Goal: Information Seeking & Learning: Learn about a topic

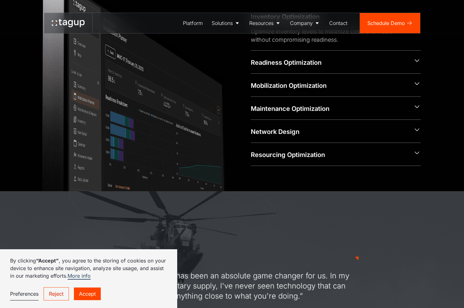
scroll to position [474, 0]
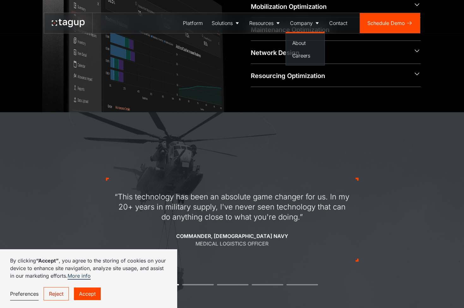
click at [307, 26] on div "Company" at bounding box center [301, 23] width 23 height 8
click at [300, 25] on div "Company" at bounding box center [301, 23] width 23 height 8
click at [300, 41] on div "About" at bounding box center [305, 43] width 26 height 8
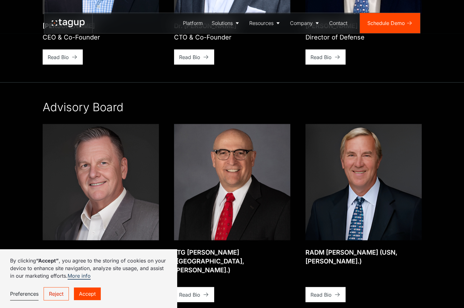
scroll to position [979, 0]
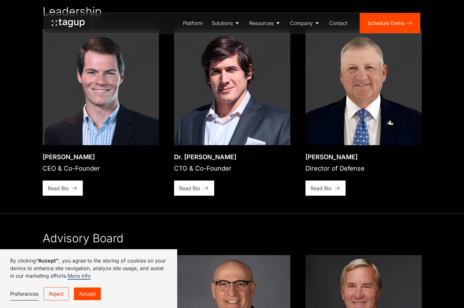
click at [61, 184] on div "Read Bio" at bounding box center [58, 188] width 21 height 8
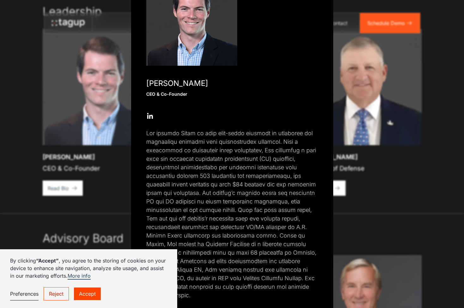
scroll to position [74, 0]
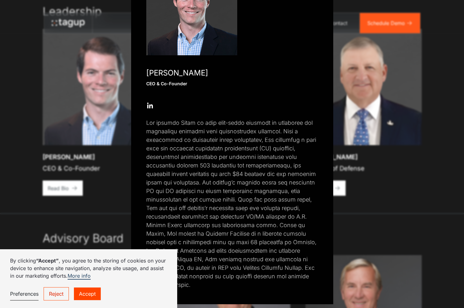
click at [53, 294] on link "Reject" at bounding box center [56, 293] width 25 height 13
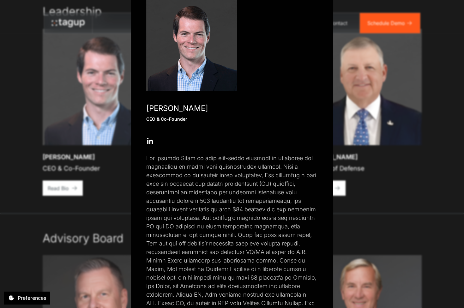
scroll to position [10, 0]
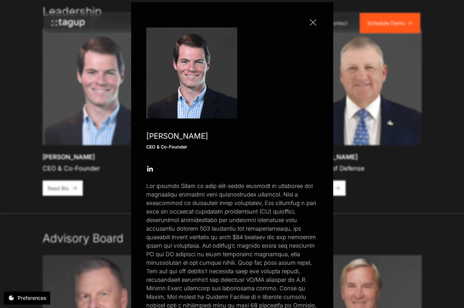
click at [312, 26] on link "Close popup" at bounding box center [313, 22] width 10 height 10
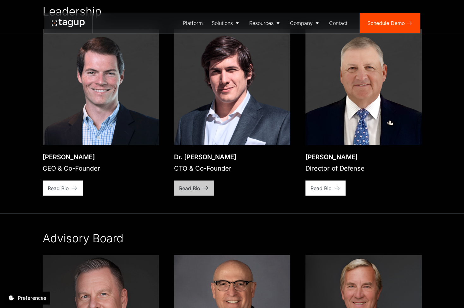
click at [77, 186] on icon at bounding box center [74, 188] width 5 height 4
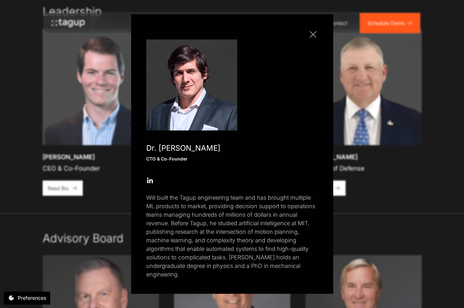
click at [312, 36] on link "Close popup" at bounding box center [313, 34] width 10 height 10
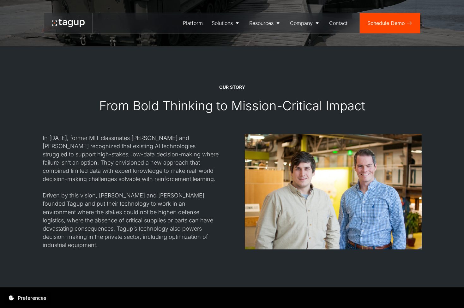
scroll to position [506, 0]
